Goal: Navigation & Orientation: Find specific page/section

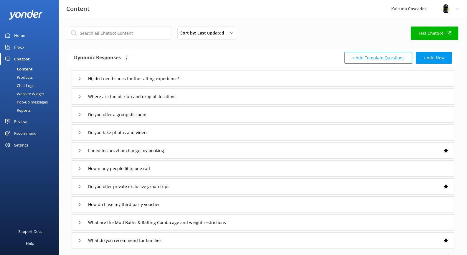
click at [33, 46] on link "Inbox" at bounding box center [29, 47] width 59 height 12
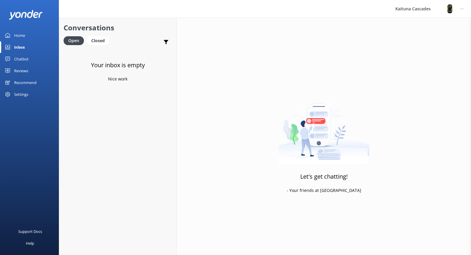
click at [23, 36] on div "Home" at bounding box center [19, 35] width 11 height 12
